Goal: Task Accomplishment & Management: Use online tool/utility

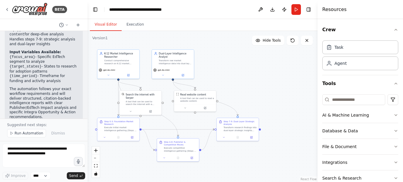
scroll to position [617, 0]
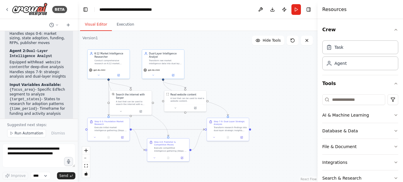
drag, startPoint x: 133, startPoint y: 87, endPoint x: 78, endPoint y: 87, distance: 55.0
click at [78, 87] on div "BETA Deliver K-12 market intelligence (adoption states, funding, RFPs, publishe…" at bounding box center [201, 91] width 403 height 182
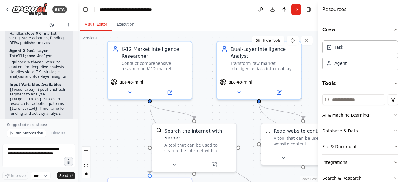
drag, startPoint x: 138, startPoint y: 90, endPoint x: 215, endPoint y: 120, distance: 82.6
click at [215, 120] on div ".deletable-edge-delete-btn { width: 20px; height: 20px; border: 0px solid #ffff…" at bounding box center [198, 106] width 240 height 151
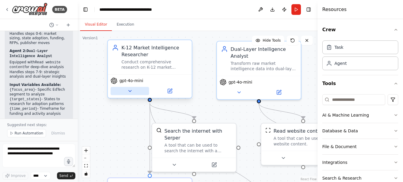
click at [130, 92] on icon at bounding box center [129, 90] width 5 height 5
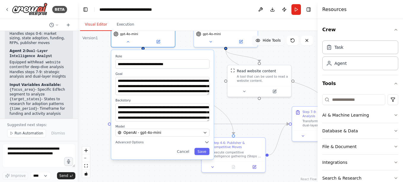
drag, startPoint x: 287, startPoint y: 95, endPoint x: 281, endPoint y: 36, distance: 59.7
click at [281, 36] on div "Version 1 Hide Tools .deletable-edge-delete-btn { width: 20px; height: 20px; bo…" at bounding box center [198, 106] width 240 height 151
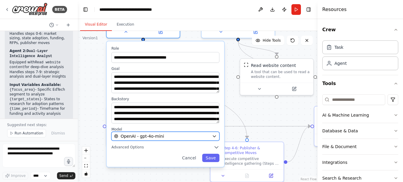
click at [215, 137] on icon "button" at bounding box center [214, 136] width 5 height 5
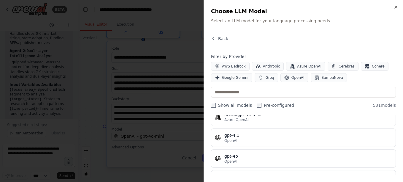
scroll to position [0, 0]
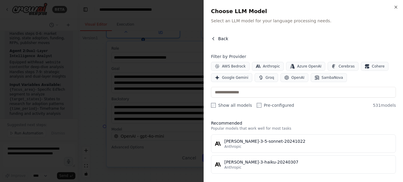
click at [214, 37] on icon "button" at bounding box center [213, 38] width 5 height 5
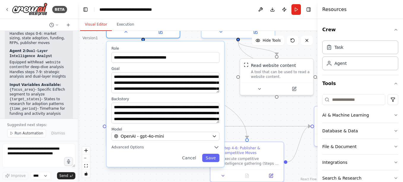
click at [218, 151] on div "**********" at bounding box center [166, 103] width 118 height 125
click at [217, 148] on icon "button" at bounding box center [217, 147] width 6 height 6
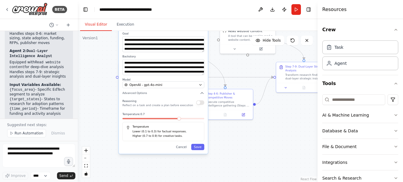
drag, startPoint x: 222, startPoint y: 121, endPoint x: 223, endPoint y: 64, distance: 57.1
click at [223, 64] on div ".deletable-edge-delete-btn { width: 20px; height: 20px; border: 0px solid #ffff…" at bounding box center [198, 106] width 240 height 151
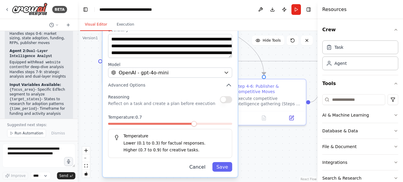
click at [201, 169] on button "Cancel" at bounding box center [197, 167] width 24 height 10
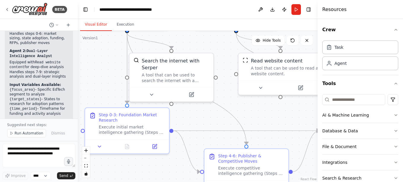
drag, startPoint x: 179, startPoint y: 111, endPoint x: 162, endPoint y: 180, distance: 71.7
click at [162, 180] on div ".deletable-edge-delete-btn { width: 20px; height: 20px; border: 0px solid #ffff…" at bounding box center [198, 106] width 240 height 151
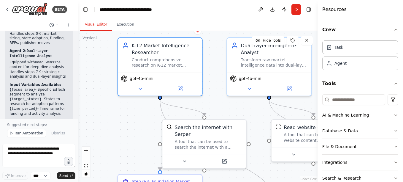
drag, startPoint x: 101, startPoint y: 50, endPoint x: 134, endPoint y: 117, distance: 74.3
click at [134, 117] on div ".deletable-edge-delete-btn { width: 20px; height: 20px; border: 0px solid #ffff…" at bounding box center [198, 106] width 240 height 151
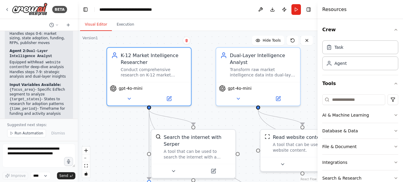
drag, startPoint x: 105, startPoint y: 85, endPoint x: 93, endPoint y: 95, distance: 15.4
click at [93, 95] on div ".deletable-edge-delete-btn { width: 20px; height: 20px; border: 0px solid #ffff…" at bounding box center [198, 106] width 240 height 151
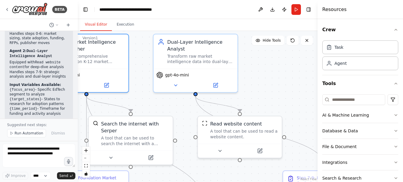
drag, startPoint x: 222, startPoint y: 114, endPoint x: 161, endPoint y: 100, distance: 63.2
click at [161, 100] on div ".deletable-edge-delete-btn { width: 20px; height: 20px; border: 0px solid #ffff…" at bounding box center [198, 106] width 240 height 151
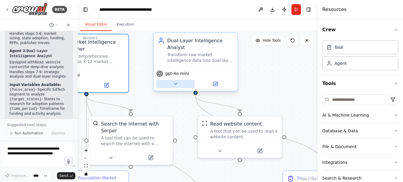
click at [176, 88] on button at bounding box center [176, 84] width 39 height 8
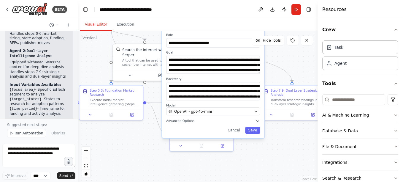
drag, startPoint x: 297, startPoint y: 130, endPoint x: 296, endPoint y: 55, distance: 75.2
click at [296, 55] on div ".deletable-edge-delete-btn { width: 20px; height: 20px; border: 0px solid #ffff…" at bounding box center [198, 106] width 240 height 151
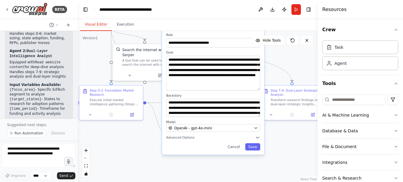
drag, startPoint x: 259, startPoint y: 72, endPoint x: 263, endPoint y: 89, distance: 17.0
click at [263, 89] on div "**********" at bounding box center [213, 92] width 102 height 126
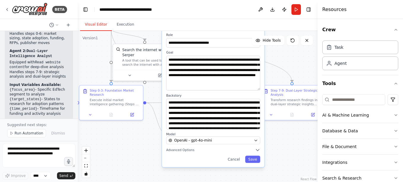
drag, startPoint x: 260, startPoint y: 116, endPoint x: 265, endPoint y: 128, distance: 13.4
click at [265, 128] on div "**********" at bounding box center [213, 97] width 103 height 139
click at [235, 161] on button "Cancel" at bounding box center [234, 158] width 18 height 7
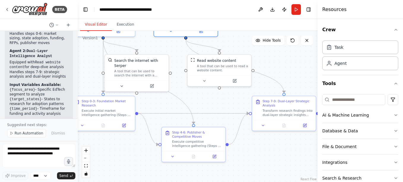
drag, startPoint x: 184, startPoint y: 54, endPoint x: 176, endPoint y: 65, distance: 13.4
click at [176, 65] on div ".deletable-edge-delete-btn { width: 20px; height: 20px; border: 0px solid #ffff…" at bounding box center [198, 106] width 240 height 151
click at [204, 82] on button at bounding box center [204, 80] width 29 height 6
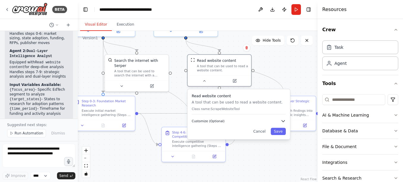
click at [284, 120] on icon "button" at bounding box center [283, 120] width 5 height 5
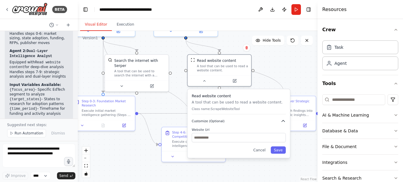
click at [285, 122] on icon "button" at bounding box center [283, 120] width 5 height 5
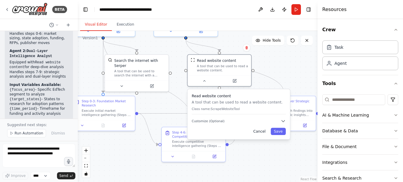
click at [259, 133] on button "Cancel" at bounding box center [259, 131] width 18 height 7
